Goal: Transaction & Acquisition: Purchase product/service

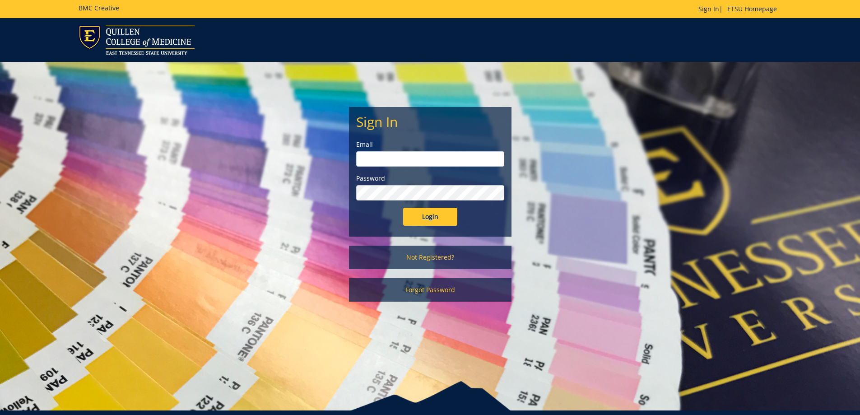
type input "whaleyla@etsu.edu"
click at [428, 220] on input "Login" at bounding box center [430, 217] width 54 height 18
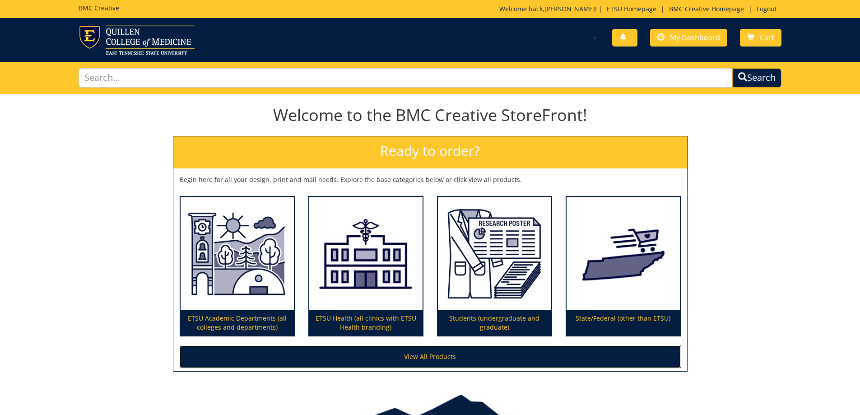
click at [264, 351] on link "View All Products" at bounding box center [430, 356] width 501 height 23
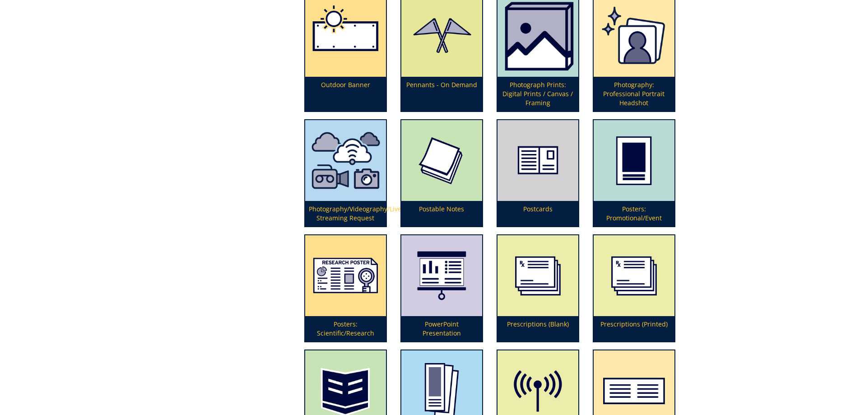
scroll to position [1986, 0]
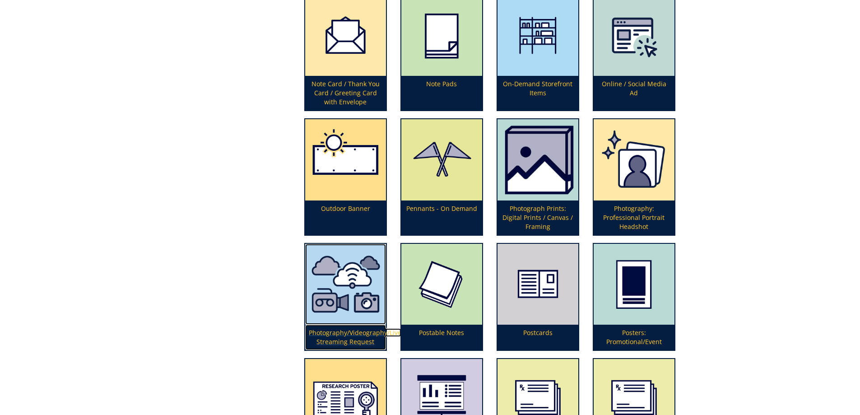
click at [346, 343] on p "Photography/Videography/Live Streaming Request" at bounding box center [345, 337] width 81 height 25
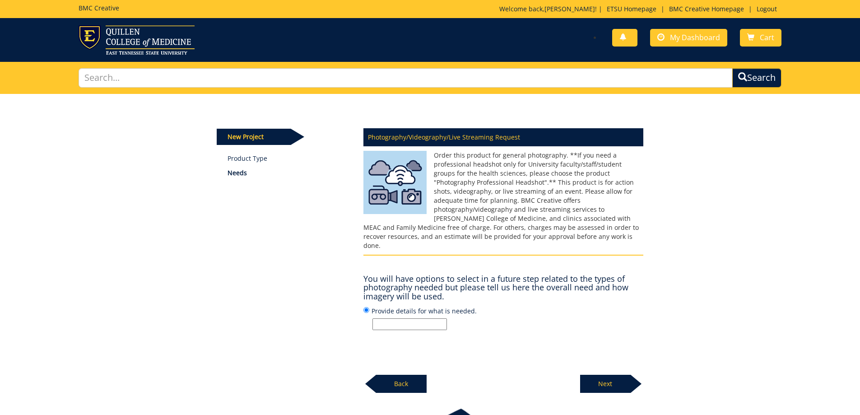
click at [403, 318] on input "Provide details for what is needed." at bounding box center [409, 324] width 74 height 12
type input "We are needing professional pictures to be taken at our next department meeting…"
click at [619, 375] on p "Next" at bounding box center [605, 384] width 51 height 18
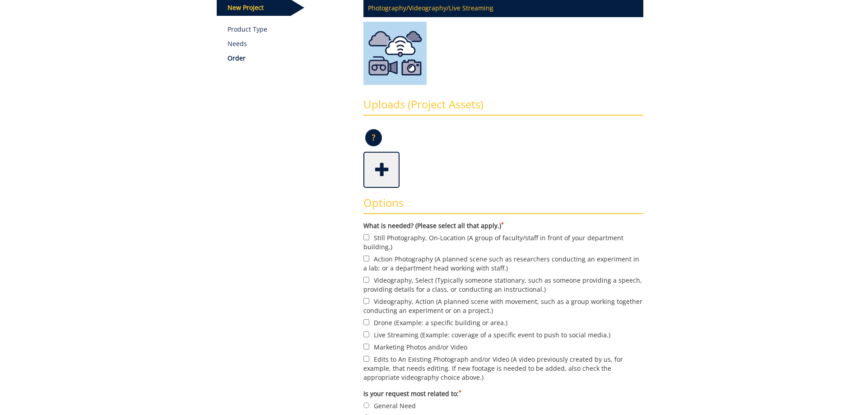
scroll to position [135, 0]
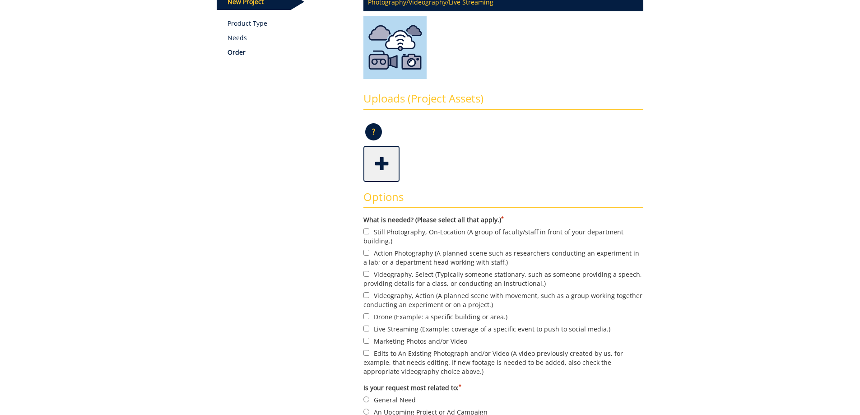
click at [548, 234] on label "Still Photography, On-Location (A group of faculty/staff in front of your depar…" at bounding box center [503, 236] width 280 height 19
click at [369, 234] on input "Still Photography, On-Location (A group of faculty/staff in front of your depar…" at bounding box center [366, 231] width 6 height 6
checkbox input "true"
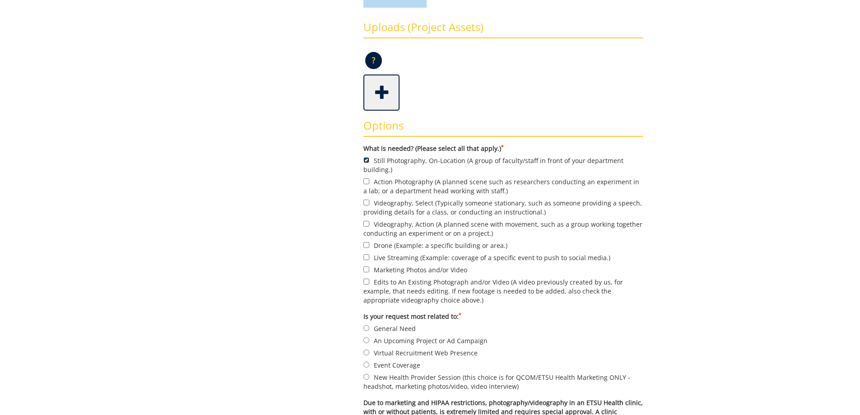
scroll to position [226, 0]
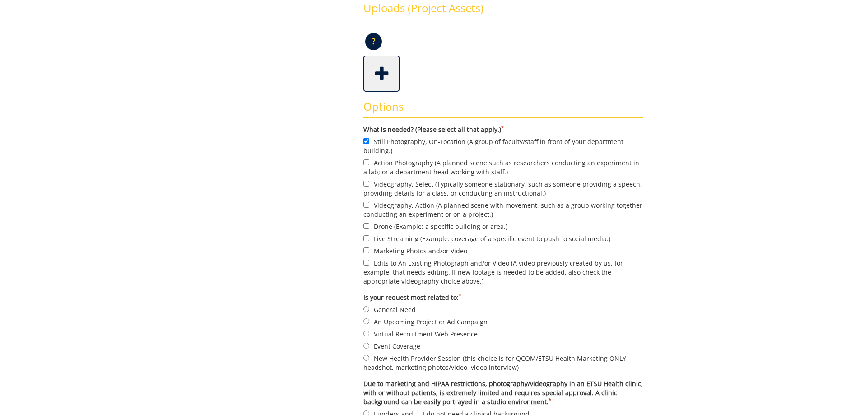
click at [391, 309] on label "General Need" at bounding box center [503, 309] width 280 height 10
click at [369, 309] on input "General Need" at bounding box center [366, 309] width 6 height 6
radio input "true"
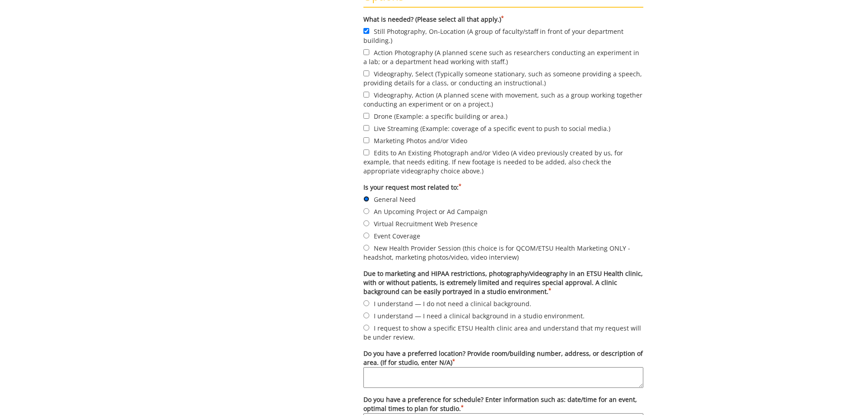
scroll to position [406, 0]
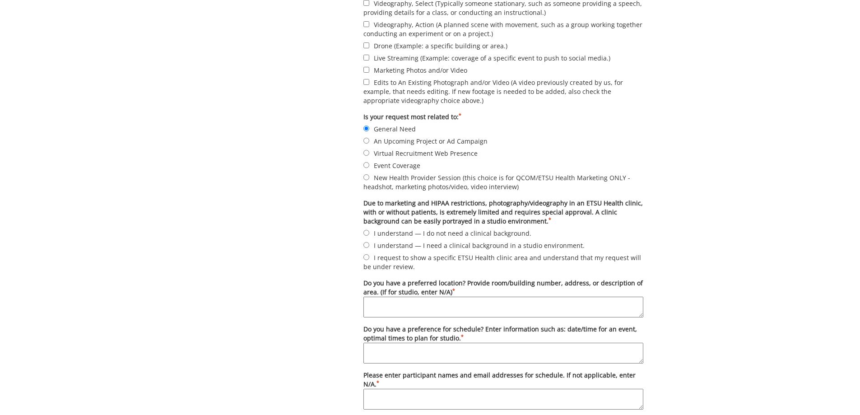
click at [478, 230] on label "I understand — I do not need a clinical background." at bounding box center [503, 233] width 280 height 10
click at [369, 230] on input "I understand — I do not need a clinical background." at bounding box center [366, 233] width 6 height 6
radio input "true"
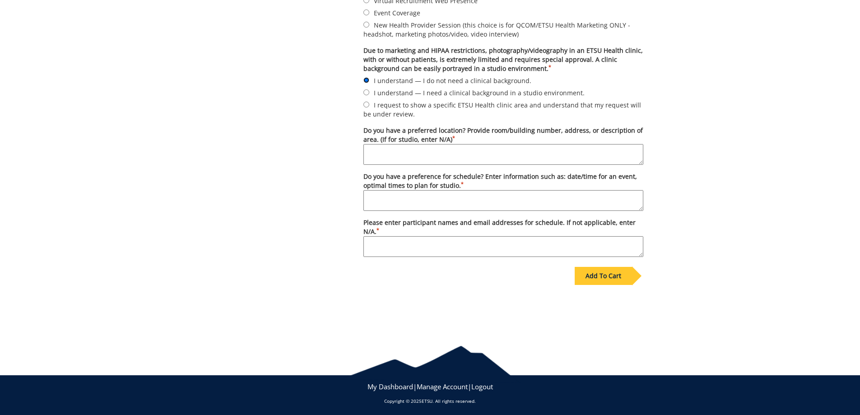
scroll to position [562, 0]
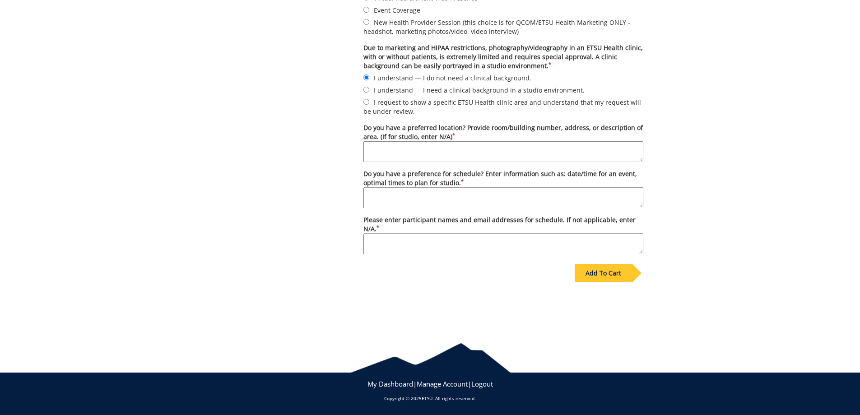
click at [516, 194] on textarea "Do you have a preference for schedule? Enter information such as: date/time for…" at bounding box center [503, 197] width 280 height 21
click at [442, 152] on textarea "Do you have a preferred location? Provide room/building number, address, or des…" at bounding box center [503, 151] width 280 height 21
type textarea "Warf-Pickel Room 503"
click at [451, 199] on textarea "Do you have a preference for schedule? Enter information such as: date/time for…" at bounding box center [503, 197] width 280 height 21
type textarea "October 8th at 11:00 a.m."
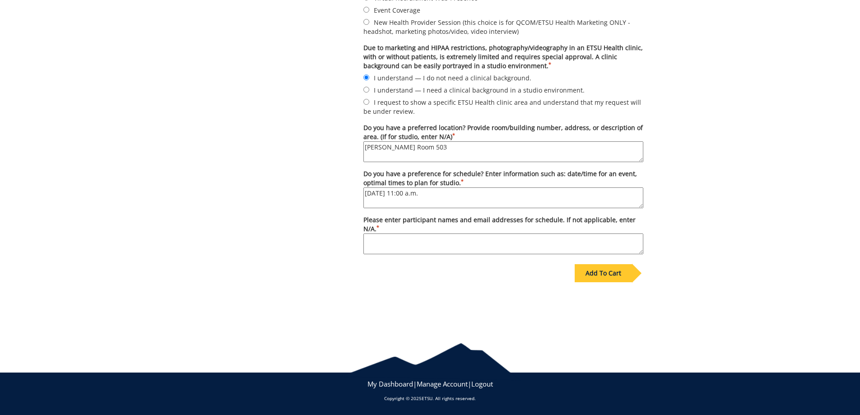
click at [496, 242] on textarea "Please enter participant names and email addresses for schedule. If not applica…" at bounding box center [503, 243] width 280 height 21
type textarea "N/A"
click at [600, 271] on div "Add To Cart" at bounding box center [603, 273] width 57 height 18
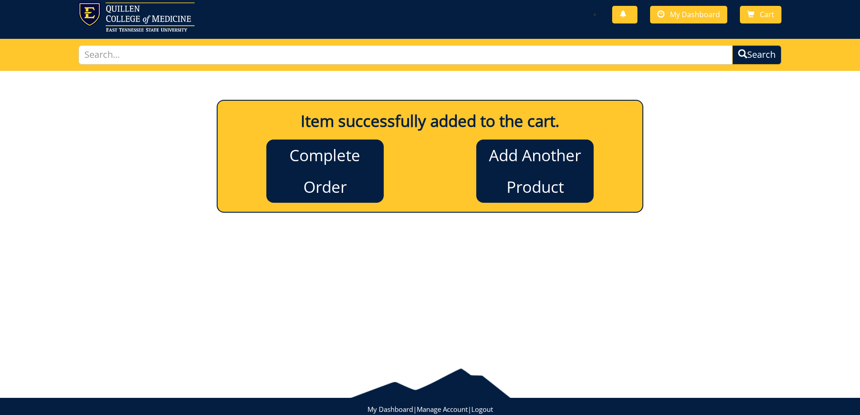
scroll to position [0, 0]
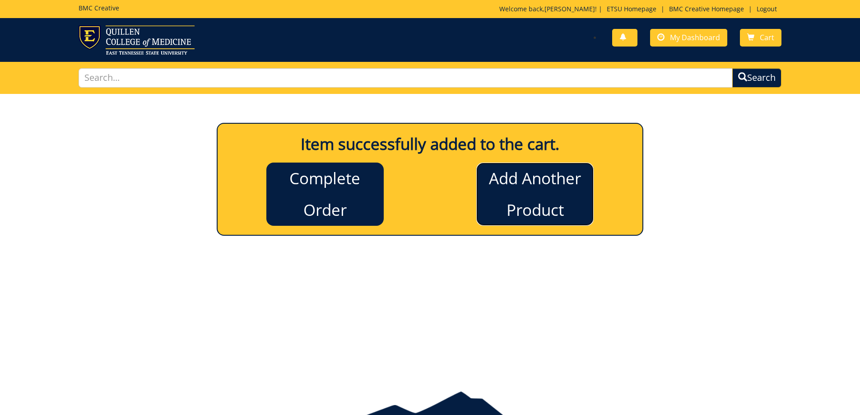
click at [528, 202] on link "Add Another Product" at bounding box center [534, 193] width 117 height 63
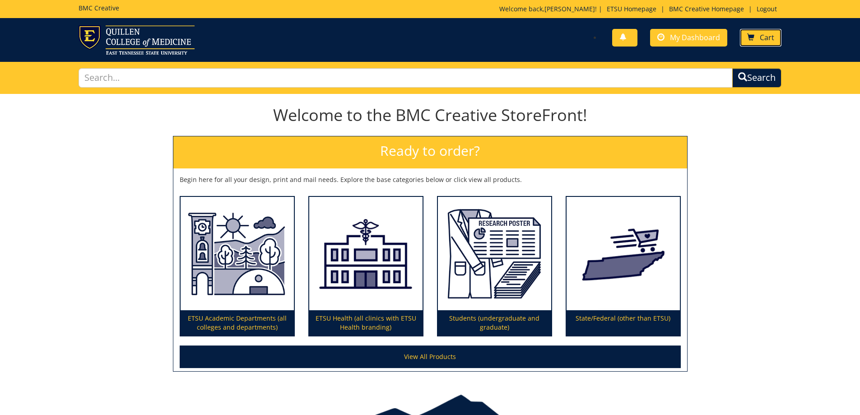
click at [757, 35] on link "Cart" at bounding box center [761, 38] width 42 height 18
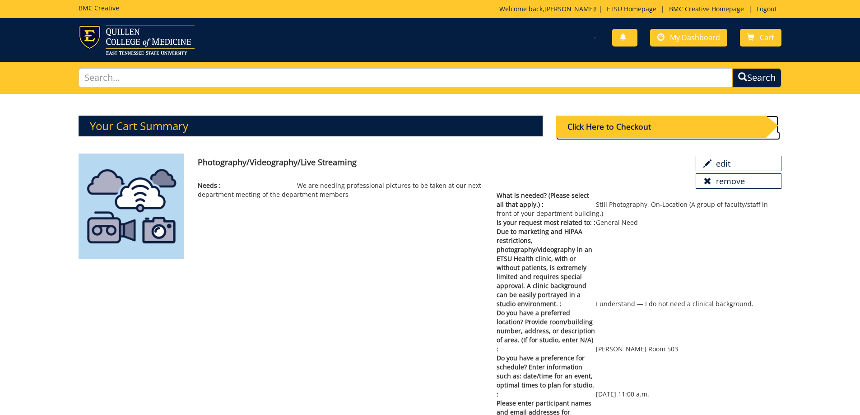
click at [617, 131] on div "Click Here to Checkout" at bounding box center [660, 127] width 209 height 22
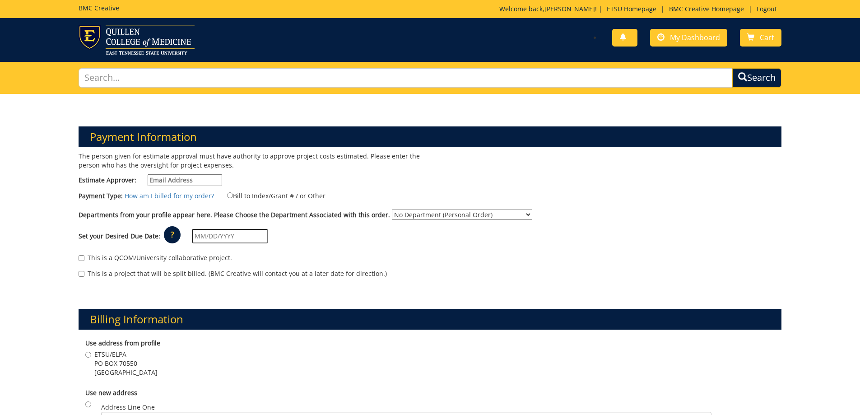
click at [408, 218] on select "No Department (Personal Order) Educational Leadership and Policy Analysis" at bounding box center [462, 214] width 140 height 10
select select "64"
click at [392, 209] on select "No Department (Personal Order) Educational Leadership and Policy Analysis" at bounding box center [462, 214] width 140 height 10
click at [701, 10] on link "BMC Creative Homepage" at bounding box center [706, 9] width 84 height 9
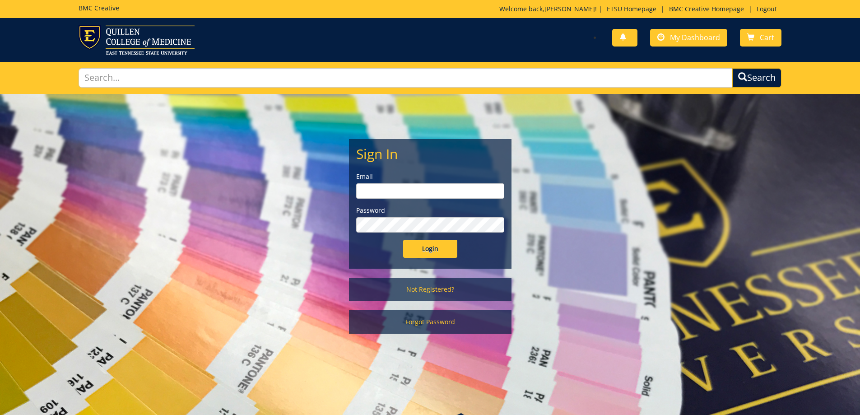
type input "whaleyla@etsu.edu"
click at [420, 262] on div "Sign In Email whaleyla@etsu.edu Password Login" at bounding box center [430, 203] width 162 height 129
click at [427, 248] on input "Login" at bounding box center [430, 249] width 54 height 18
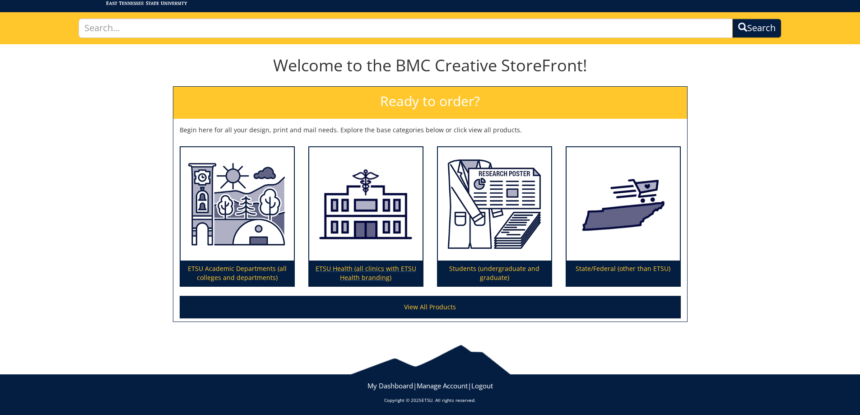
scroll to position [51, 0]
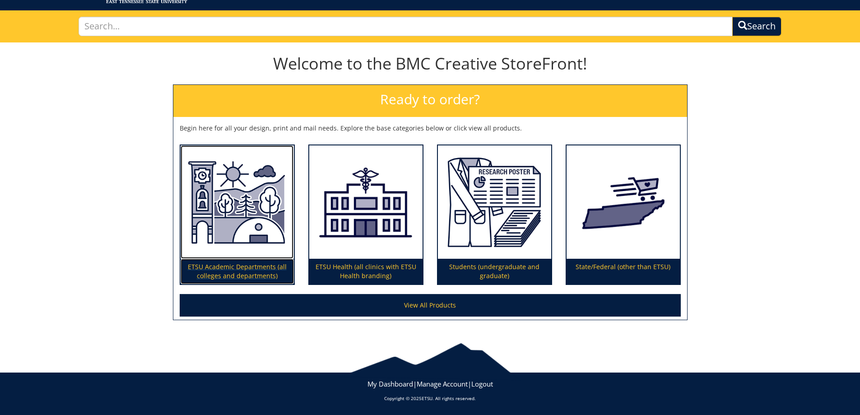
click at [259, 207] on img at bounding box center [237, 202] width 113 height 114
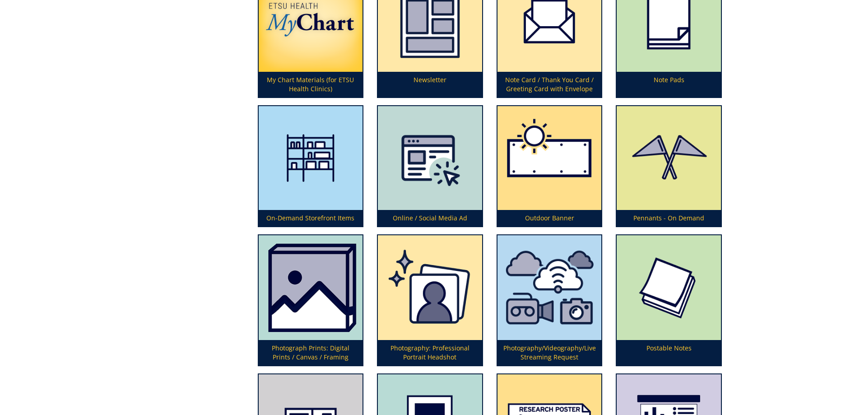
scroll to position [2116, 0]
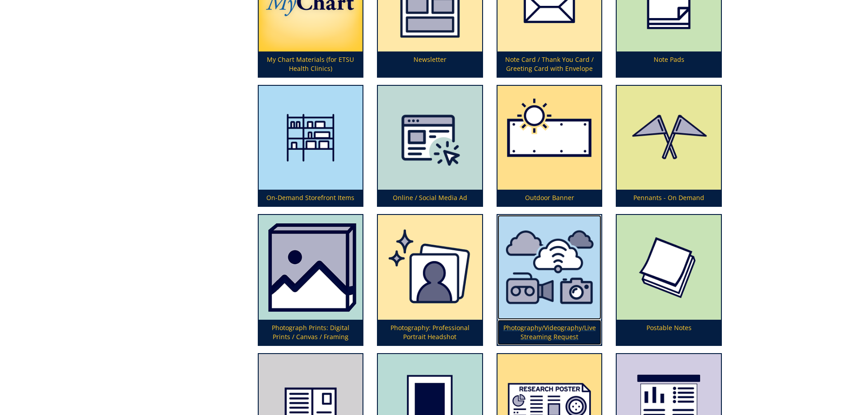
click at [543, 329] on p "Photography/Videography/Live Streaming Request" at bounding box center [549, 332] width 104 height 25
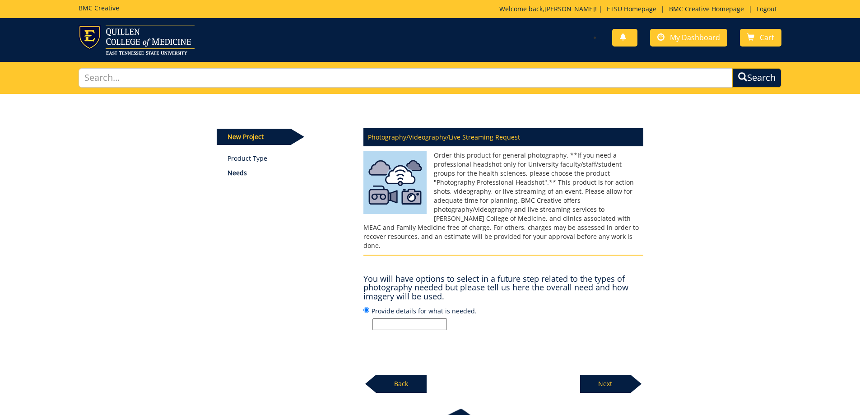
click at [608, 375] on p "Next" at bounding box center [605, 384] width 51 height 18
